Goal: Information Seeking & Learning: Find specific page/section

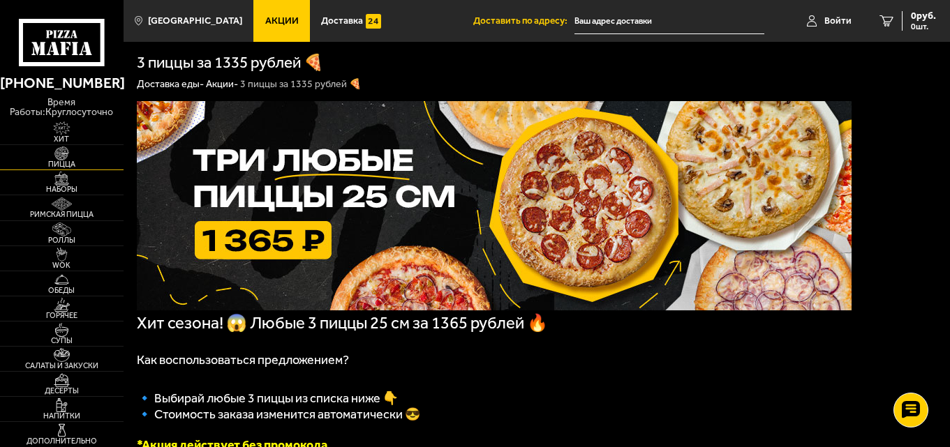
scroll to position [70, 0]
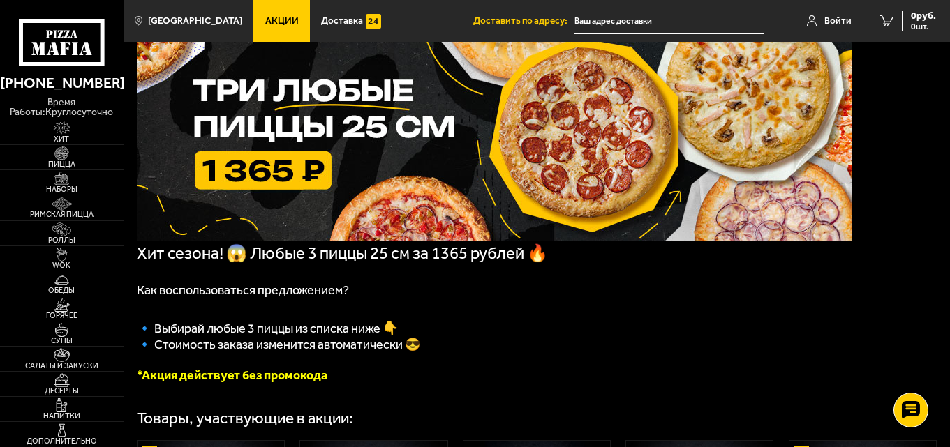
click at [65, 186] on span "Наборы" at bounding box center [62, 190] width 124 height 8
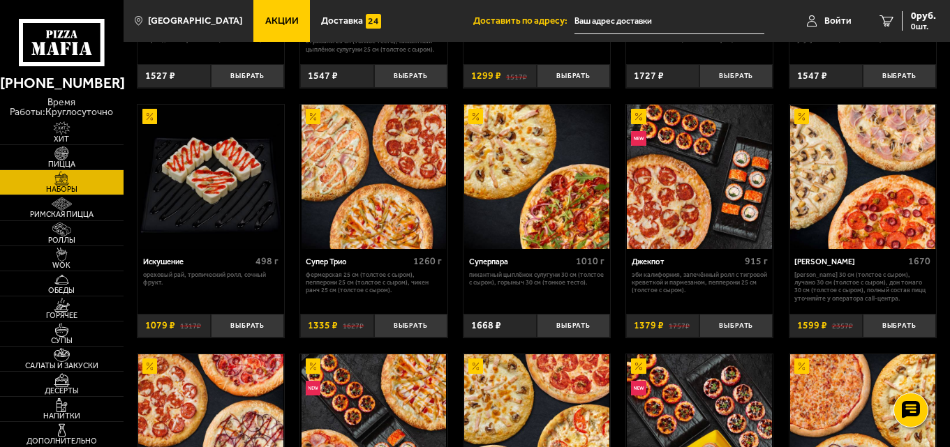
scroll to position [419, 0]
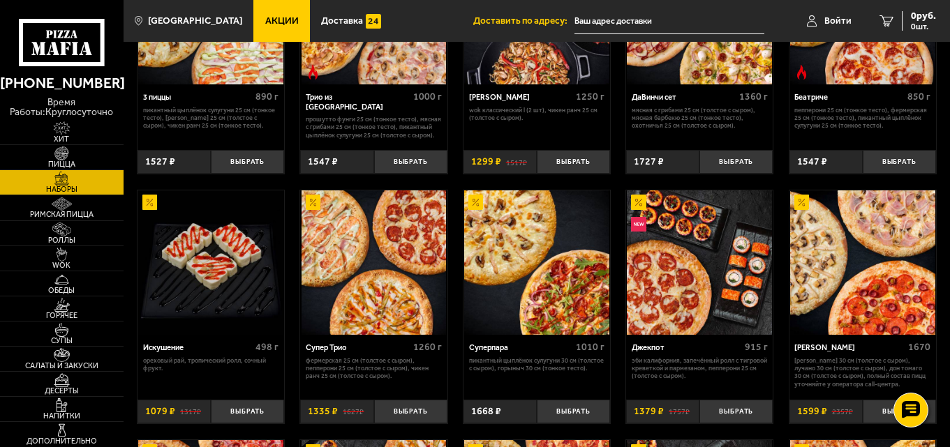
click at [272, 17] on span "Акции" at bounding box center [282, 21] width 34 height 10
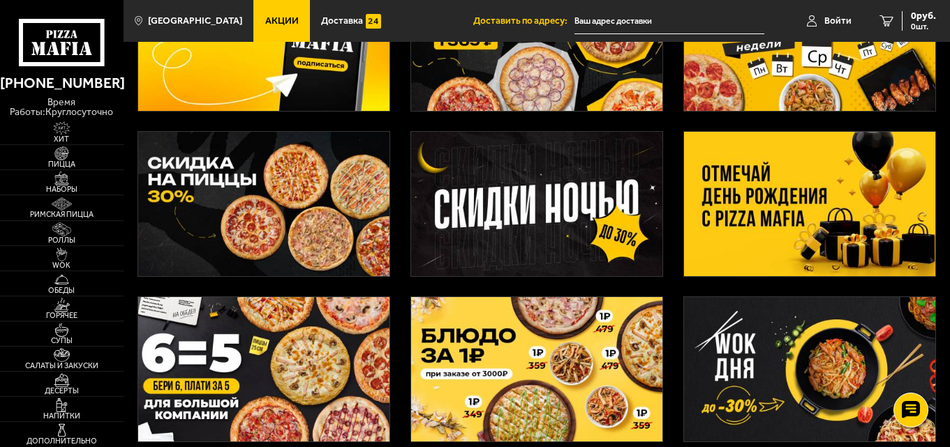
click at [813, 198] on img at bounding box center [810, 204] width 252 height 144
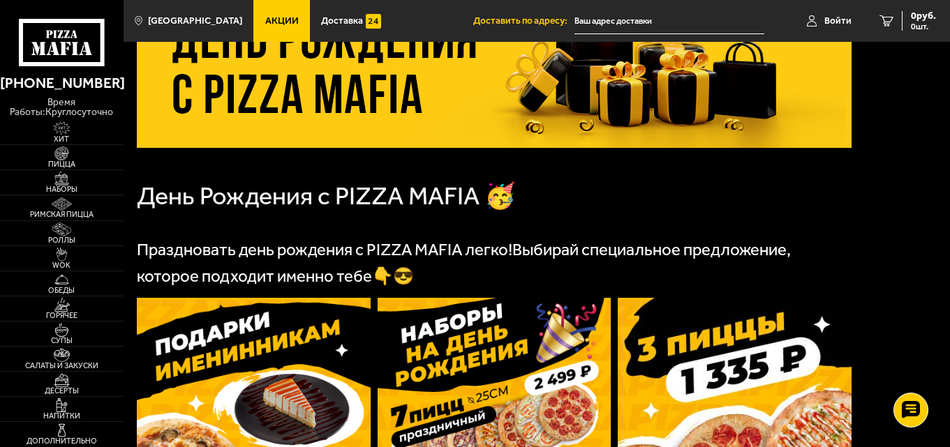
scroll to position [279, 0]
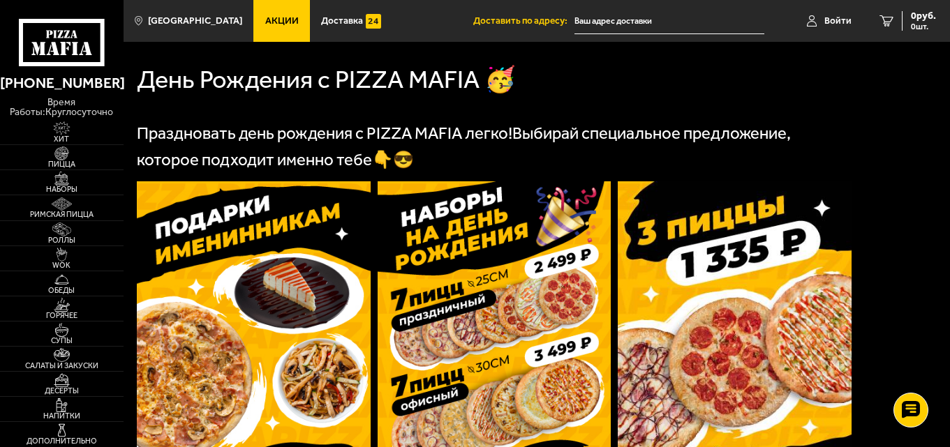
click at [290, 314] on img at bounding box center [254, 336] width 234 height 310
click at [250, 336] on img at bounding box center [254, 336] width 234 height 310
click at [74, 83] on link "[PHONE_NUMBER]" at bounding box center [62, 83] width 124 height 24
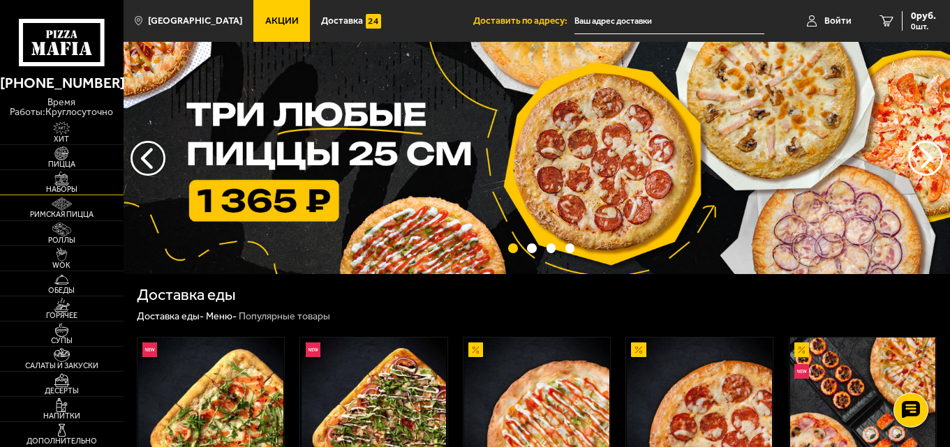
click at [75, 186] on span "Наборы" at bounding box center [62, 190] width 124 height 8
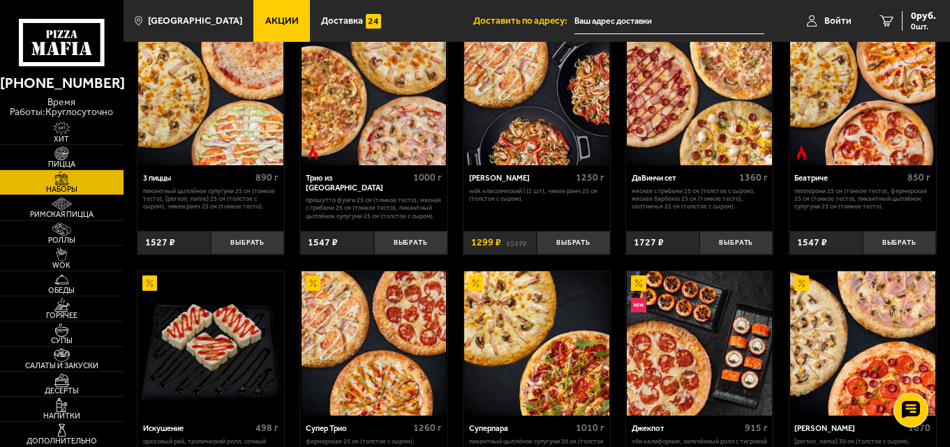
scroll to position [419, 0]
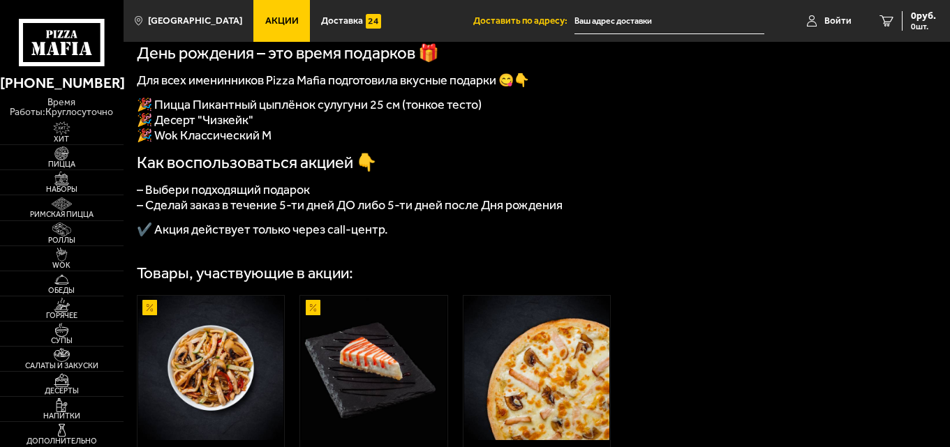
scroll to position [279, 0]
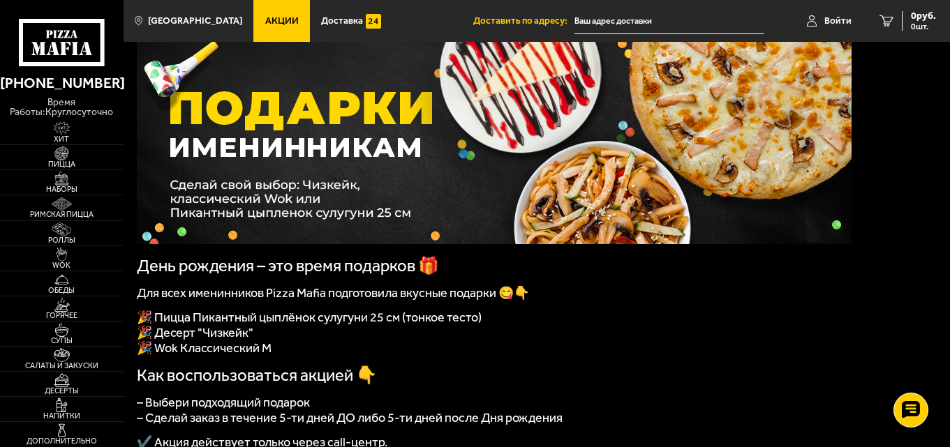
scroll to position [70, 0]
